Goal: Task Accomplishment & Management: Manage account settings

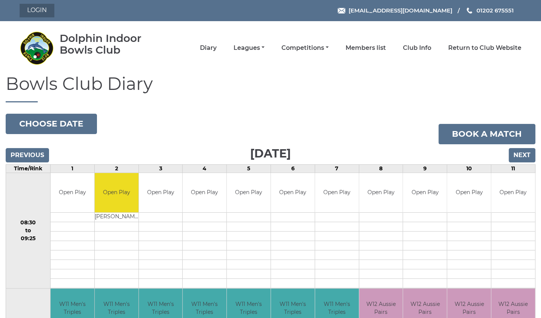
click at [37, 11] on link "Login" at bounding box center [37, 11] width 35 height 14
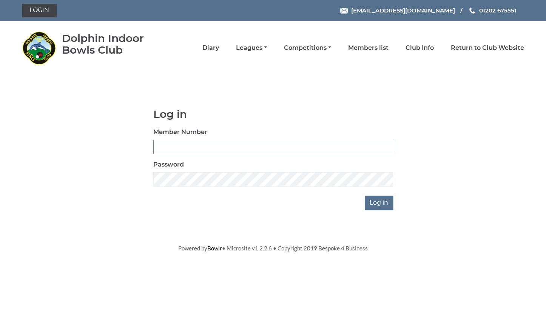
type input "3734"
click at [383, 207] on input "Log in" at bounding box center [379, 203] width 28 height 14
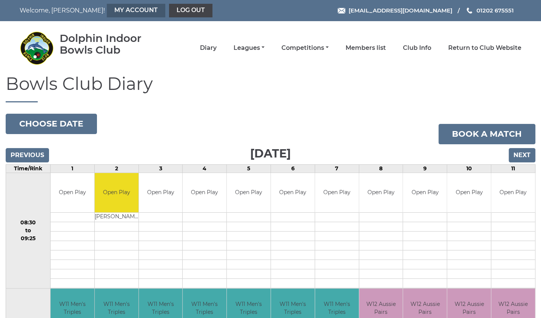
click at [107, 11] on link "My Account" at bounding box center [136, 11] width 59 height 14
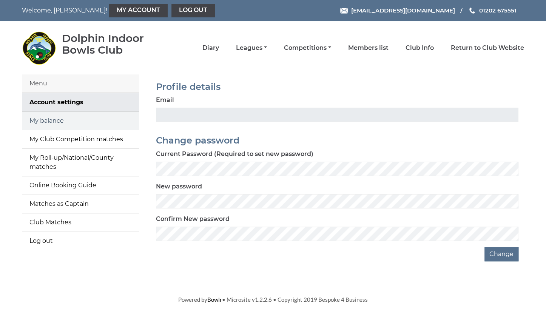
click at [125, 125] on link "My balance" at bounding box center [80, 121] width 117 height 18
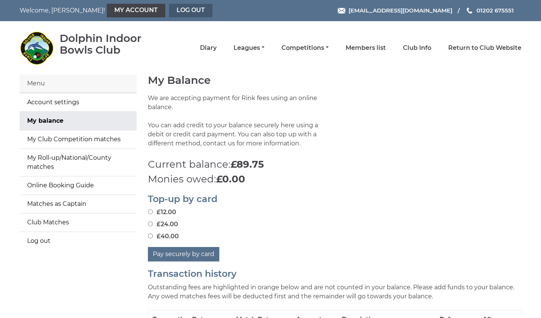
click at [169, 11] on link "Log out" at bounding box center [190, 11] width 43 height 14
